Goal: Information Seeking & Learning: Learn about a topic

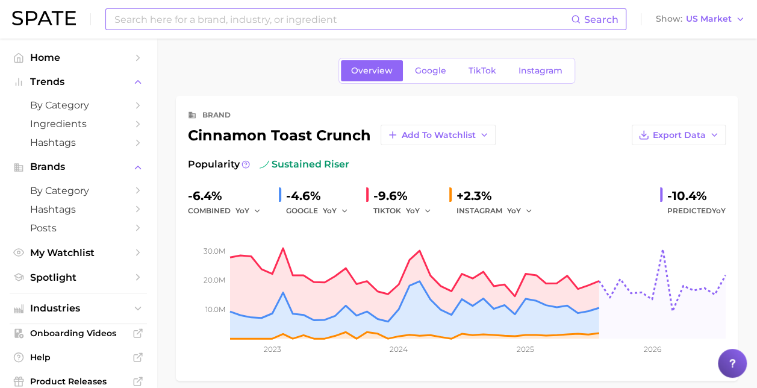
click at [191, 20] on input at bounding box center [342, 19] width 458 height 20
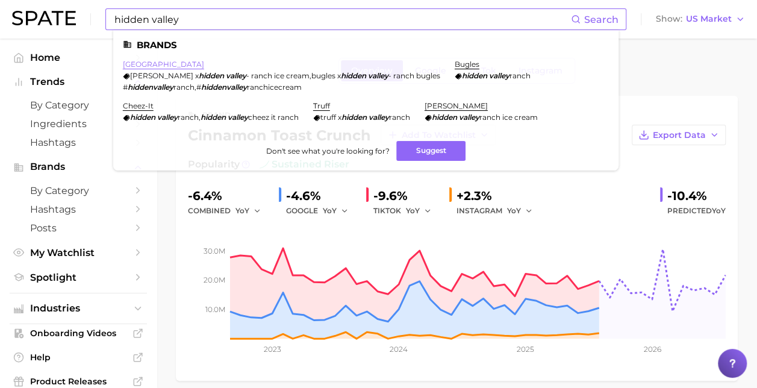
click at [183, 62] on link "[GEOGRAPHIC_DATA]" at bounding box center [163, 64] width 81 height 9
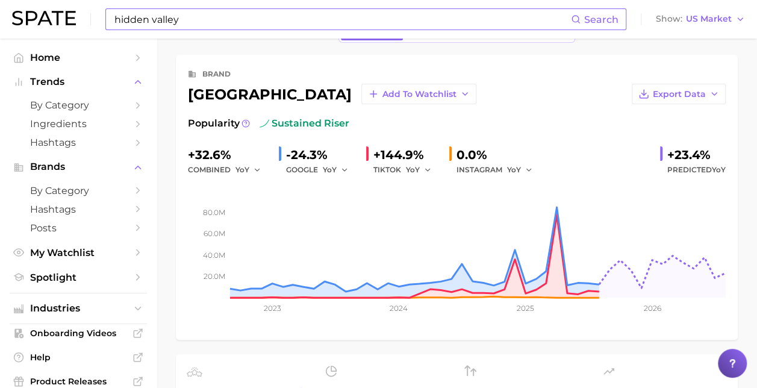
scroll to position [60, 0]
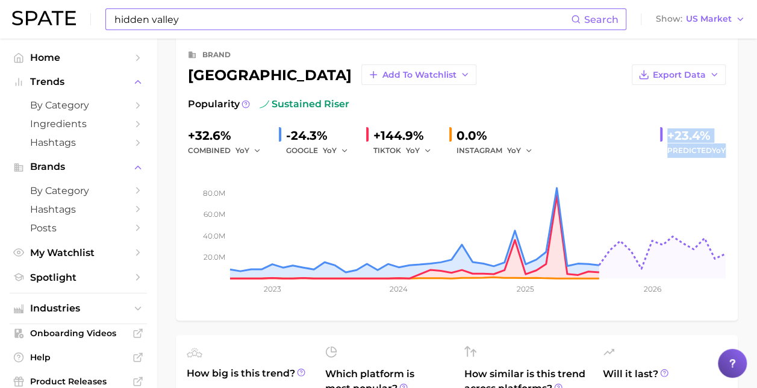
drag, startPoint x: 668, startPoint y: 133, endPoint x: 734, endPoint y: 157, distance: 69.9
click at [734, 157] on div "brand hidden valley ranch Add to Watchlist Export Data Popularity sustained ris…" at bounding box center [457, 178] width 562 height 285
drag, startPoint x: 734, startPoint y: 157, endPoint x: 717, endPoint y: 148, distance: 19.1
copy div "+23.4% Predicted YoY"
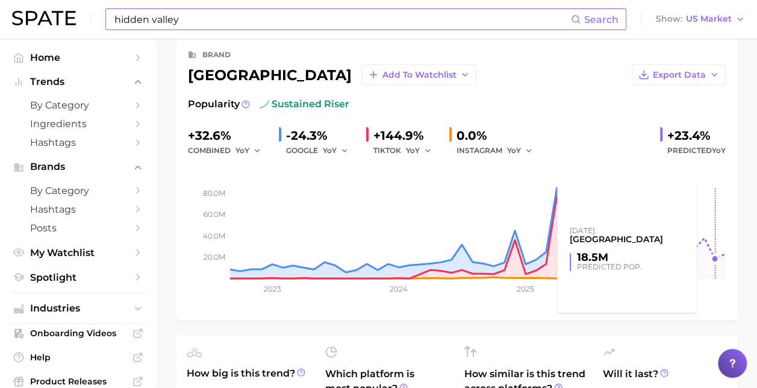
click at [701, 178] on rect at bounding box center [457, 218] width 538 height 120
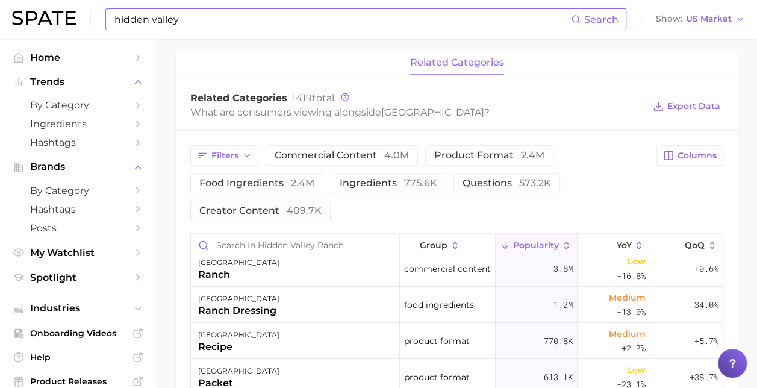
scroll to position [0, 0]
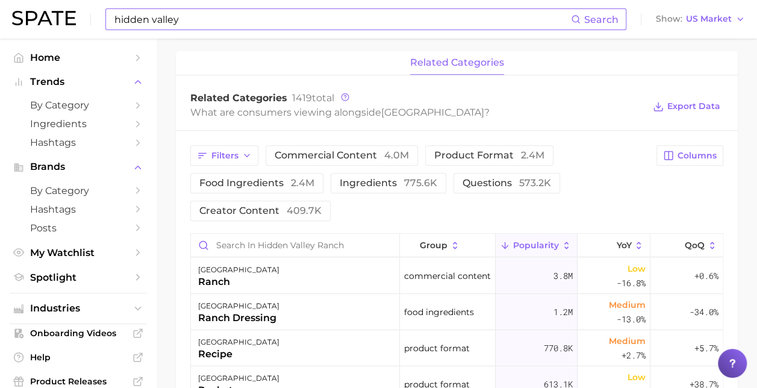
click at [581, 55] on div "related categories" at bounding box center [457, 63] width 562 height 24
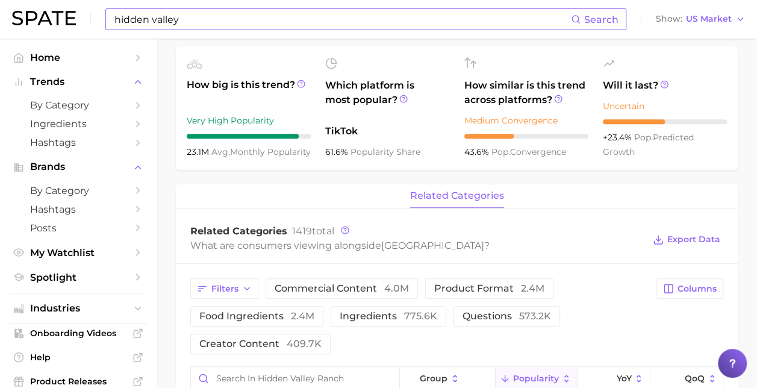
scroll to position [241, 0]
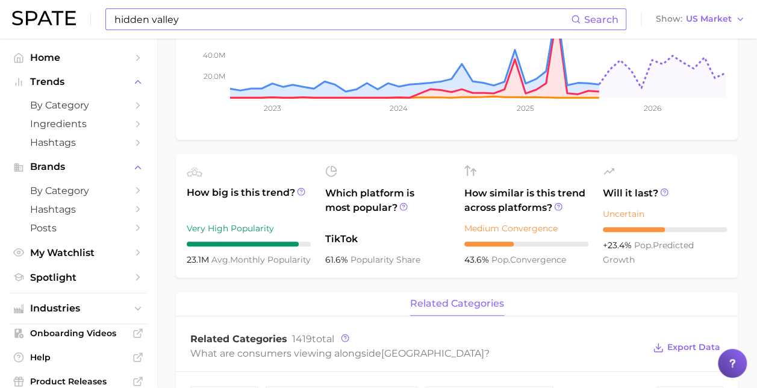
click at [204, 22] on input "hidden valley" at bounding box center [342, 19] width 458 height 20
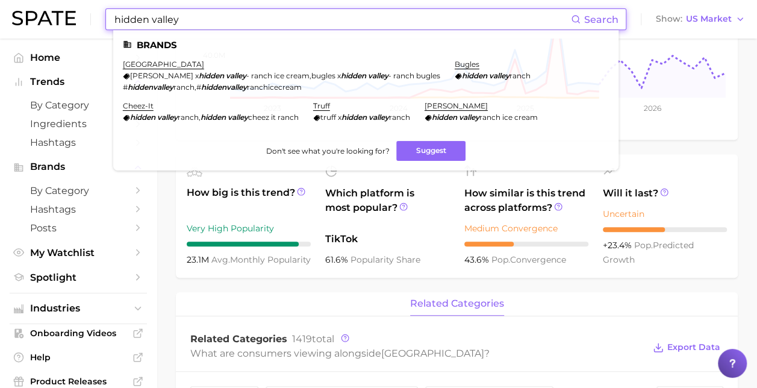
drag, startPoint x: 109, startPoint y: 21, endPoint x: 73, endPoint y: 18, distance: 35.7
click at [73, 18] on div "hidden valley Search Brands hidden valley ranch van leeuwen x [GEOGRAPHIC_DATA]…" at bounding box center [378, 19] width 733 height 39
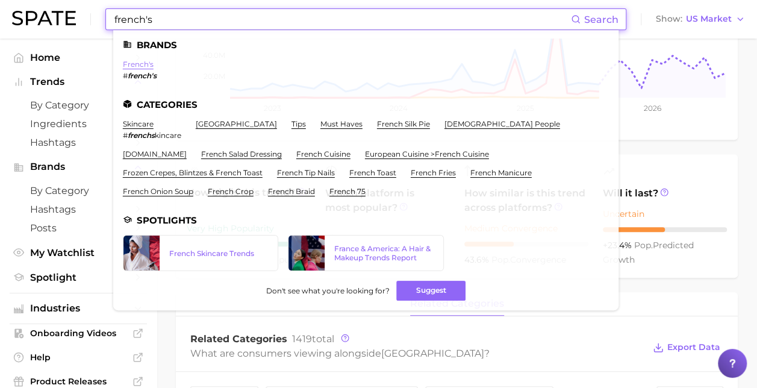
click at [139, 66] on link "french's" at bounding box center [138, 64] width 31 height 9
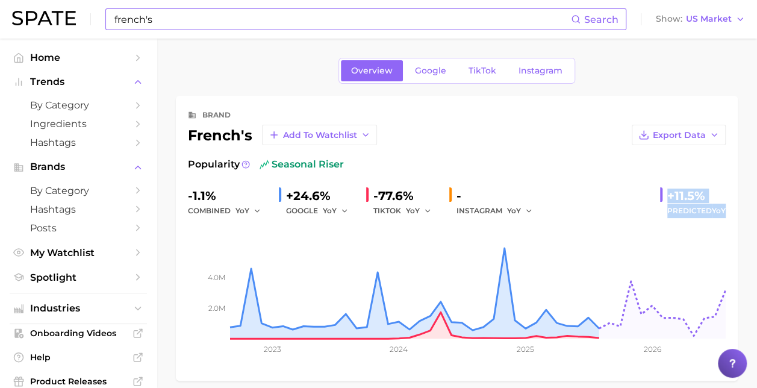
drag, startPoint x: 666, startPoint y: 193, endPoint x: 735, endPoint y: 208, distance: 70.9
click at [735, 208] on div "brand french's Add to Watchlist Export Data Popularity seasonal riser -1.1% com…" at bounding box center [457, 238] width 562 height 285
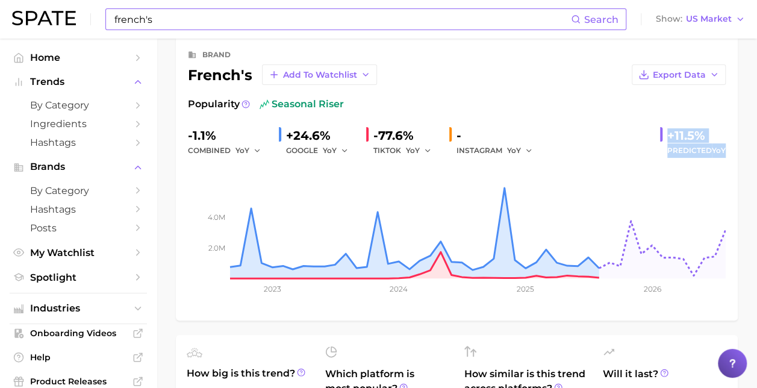
scroll to position [120, 0]
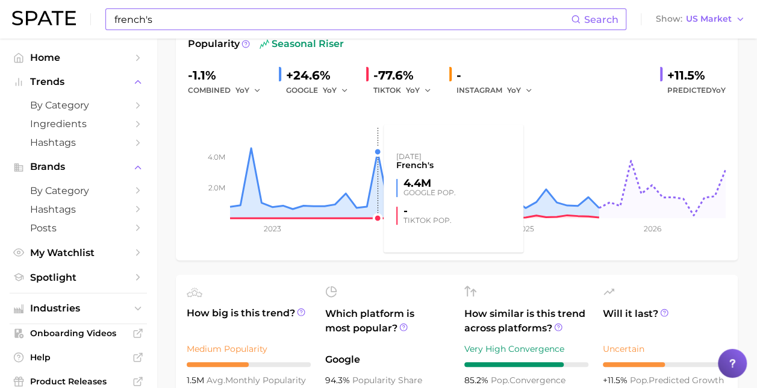
click at [376, 147] on rect at bounding box center [457, 158] width 538 height 120
click at [376, 154] on rect at bounding box center [457, 158] width 538 height 120
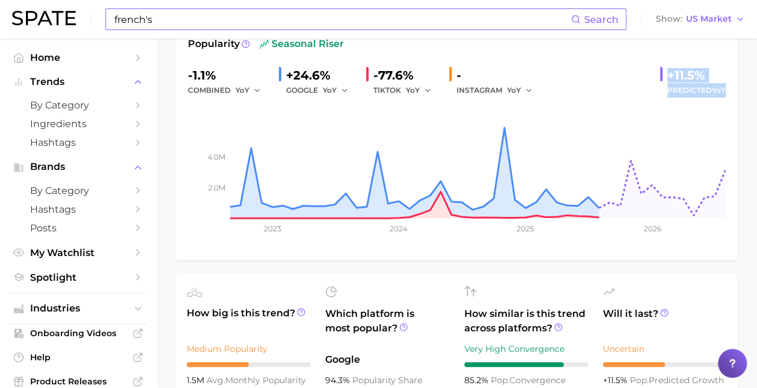
drag, startPoint x: 667, startPoint y: 71, endPoint x: 728, endPoint y: 87, distance: 62.2
click at [728, 87] on div "brand french's Add to Watchlist Export Data Popularity seasonal riser -1.1% com…" at bounding box center [457, 117] width 562 height 285
drag, startPoint x: 728, startPoint y: 87, endPoint x: 708, endPoint y: 94, distance: 21.1
copy div "+11.5% Predicted YoY"
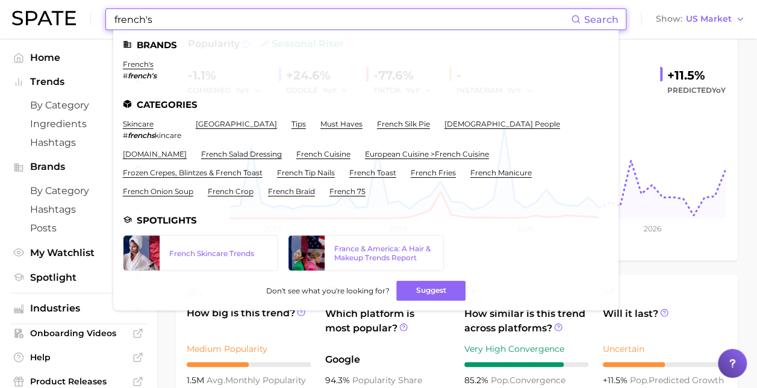
click at [177, 29] on input "french's" at bounding box center [342, 19] width 458 height 20
drag, startPoint x: 162, startPoint y: 20, endPoint x: 42, endPoint y: 34, distance: 121.2
click at [42, 34] on div "french's Search Brands french's # french's Categories skincare # frenchs kincar…" at bounding box center [378, 19] width 733 height 39
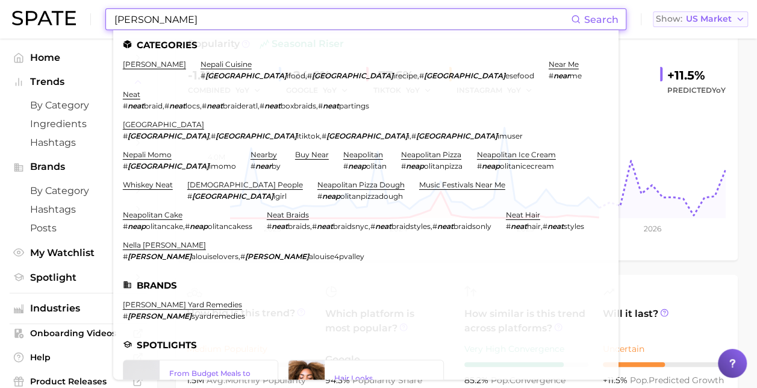
click at [715, 25] on button "Show US Market" at bounding box center [700, 19] width 95 height 16
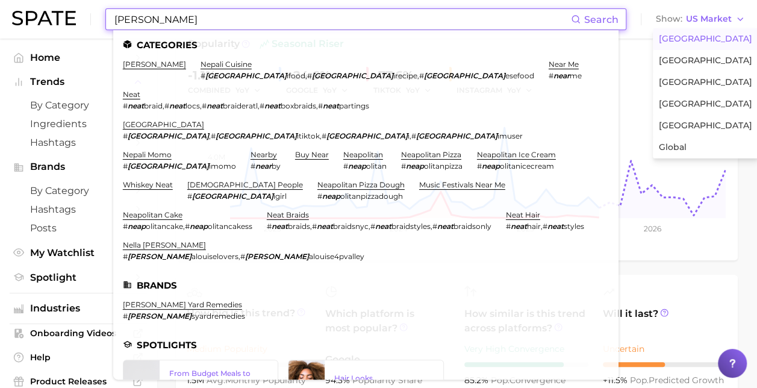
click at [443, 20] on input "[PERSON_NAME]" at bounding box center [342, 19] width 458 height 20
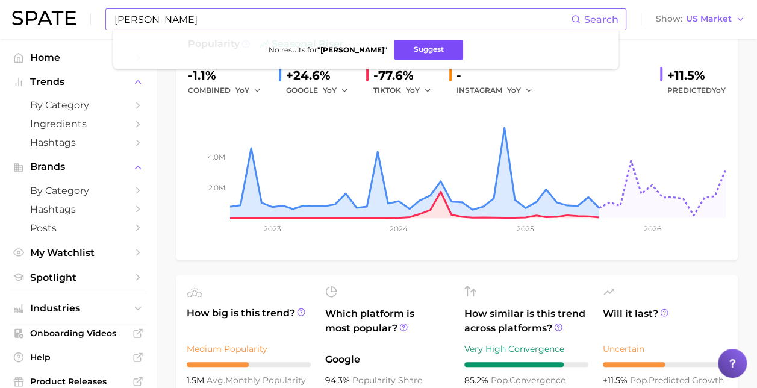
click at [401, 56] on button "Suggest" at bounding box center [428, 50] width 69 height 20
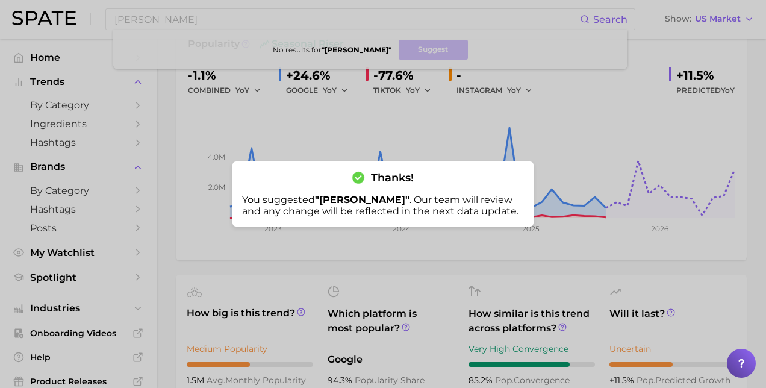
click at [264, 24] on div at bounding box center [383, 194] width 766 height 388
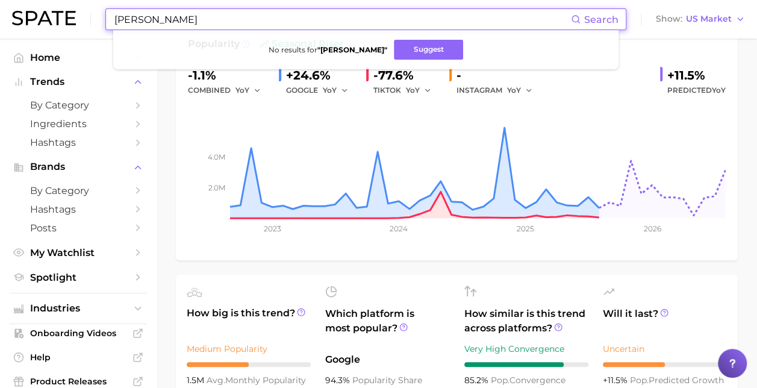
drag, startPoint x: 233, startPoint y: 20, endPoint x: 181, endPoint y: 22, distance: 52.5
click at [181, 22] on input "[PERSON_NAME]" at bounding box center [342, 19] width 458 height 20
drag, startPoint x: 179, startPoint y: 25, endPoint x: 43, endPoint y: 21, distance: 136.8
click at [43, 21] on div "[PERSON_NAME] Search No results for " [PERSON_NAME] " Suggest Show US Market" at bounding box center [378, 19] width 733 height 39
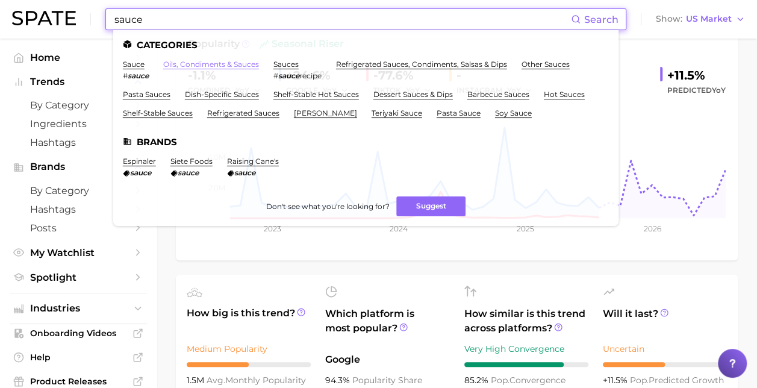
type input "sauce"
click at [192, 62] on link "oils, condiments & sauces" at bounding box center [211, 64] width 96 height 9
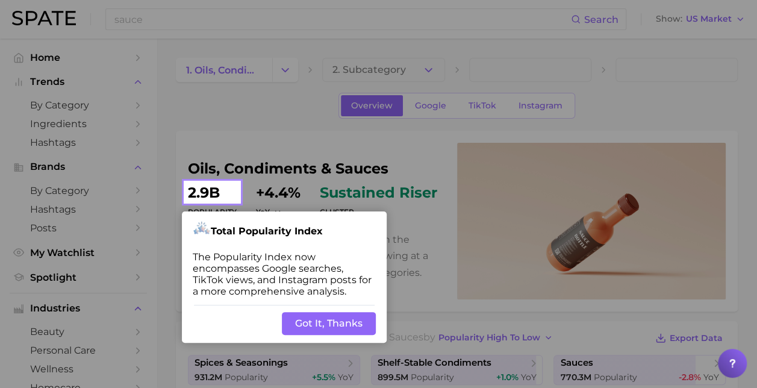
click at [355, 319] on button "Got It, Thanks" at bounding box center [329, 323] width 94 height 23
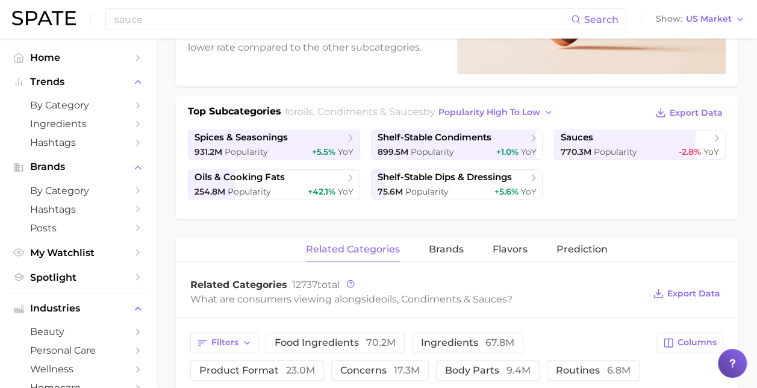
scroll to position [241, 0]
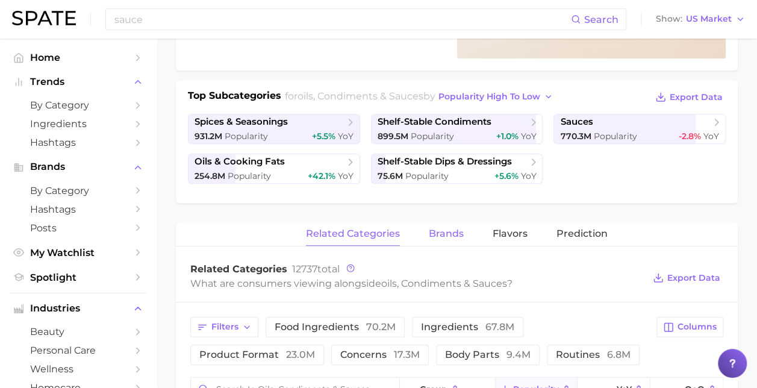
click at [449, 232] on span "brands" at bounding box center [446, 233] width 35 height 11
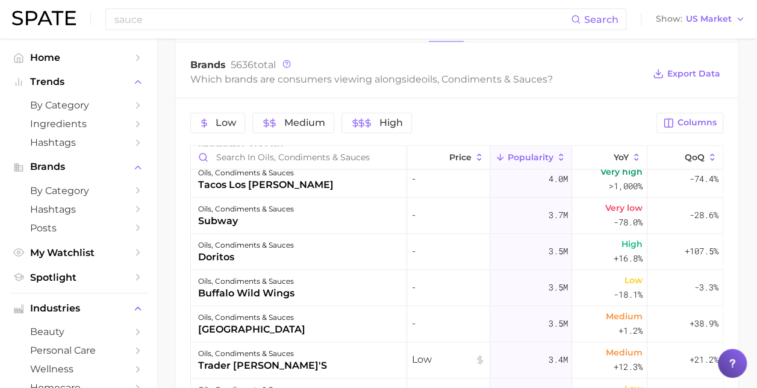
scroll to position [903, 0]
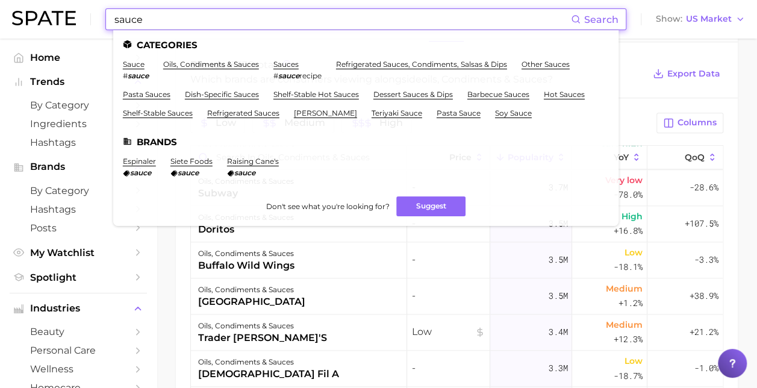
drag, startPoint x: 193, startPoint y: 21, endPoint x: 82, endPoint y: 13, distance: 111.1
click at [82, 13] on div "sauce Search Categories sauce # sauce oils, condiments & sauces sauces # sauce …" at bounding box center [378, 19] width 733 height 39
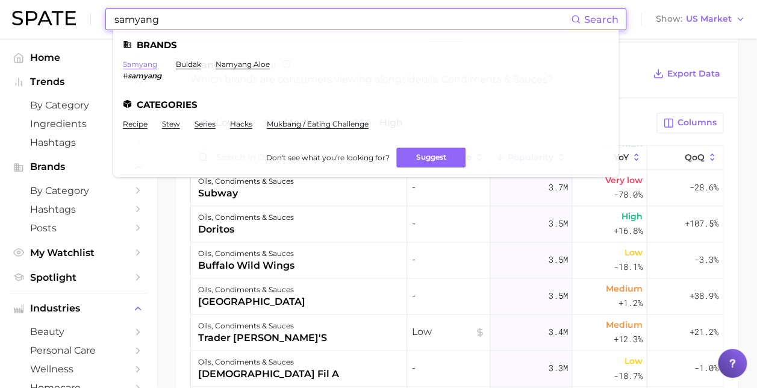
type input "samyang"
click at [145, 65] on link "samyang" at bounding box center [140, 64] width 34 height 9
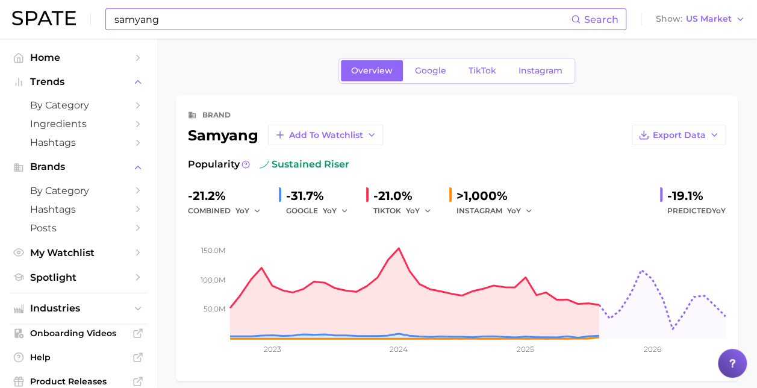
click at [167, 22] on input "samyang" at bounding box center [342, 19] width 458 height 20
type input "samyang sauce"
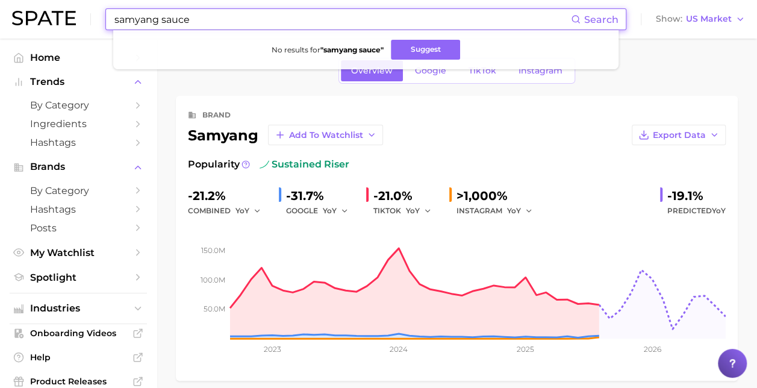
drag, startPoint x: 196, startPoint y: 19, endPoint x: 58, endPoint y: 39, distance: 139.9
